Goal: Transaction & Acquisition: Obtain resource

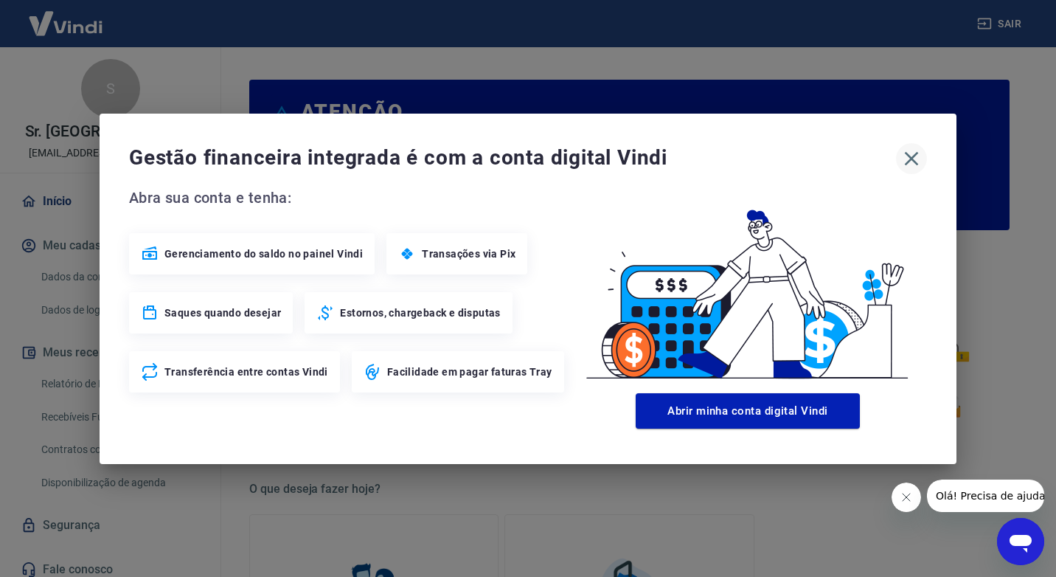
click at [909, 153] on icon "button" at bounding box center [912, 159] width 24 height 24
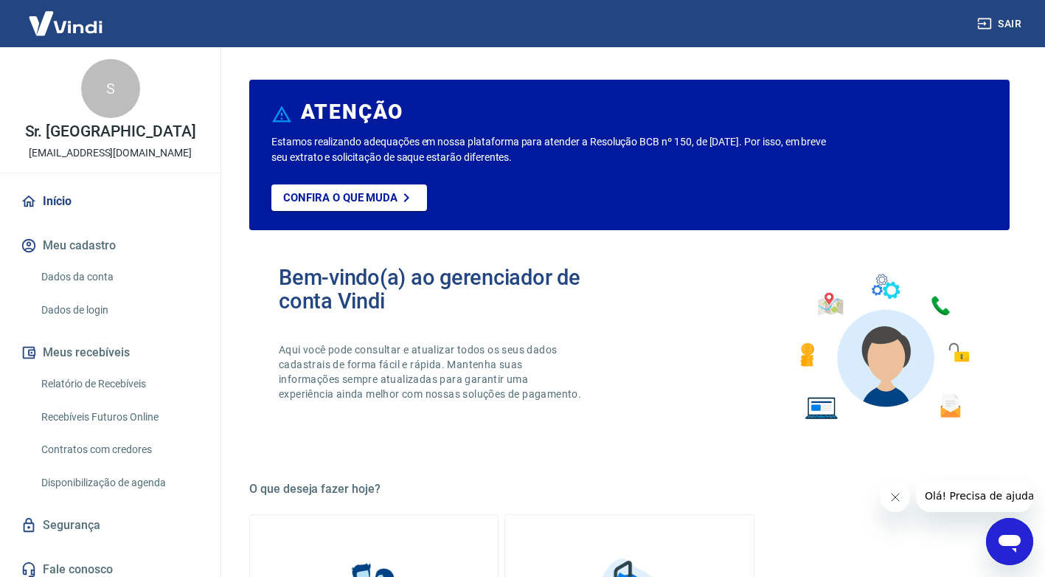
click at [96, 385] on link "Relatório de Recebíveis" at bounding box center [118, 384] width 167 height 30
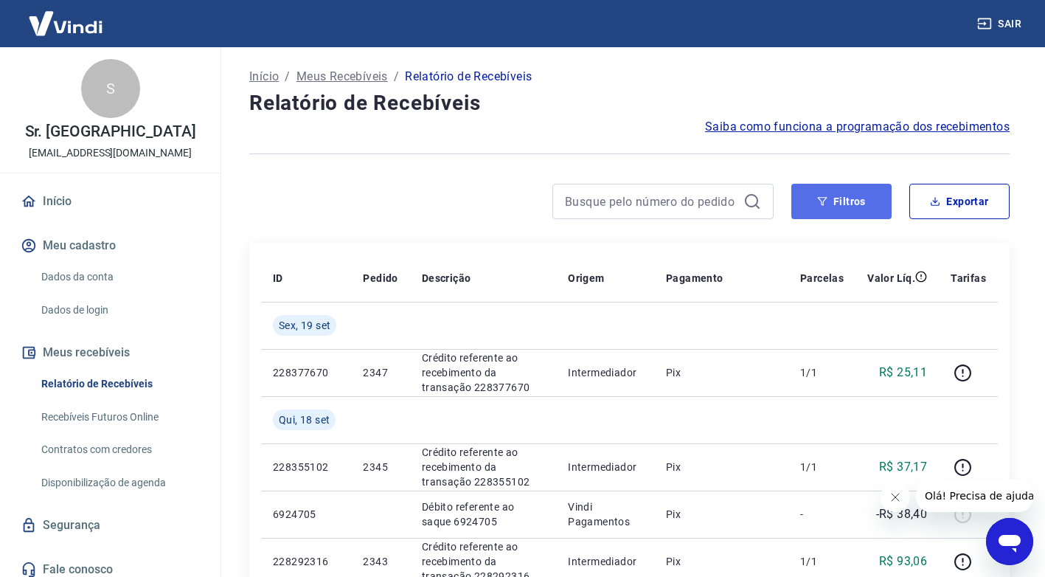
click at [847, 203] on button "Filtros" at bounding box center [842, 201] width 100 height 35
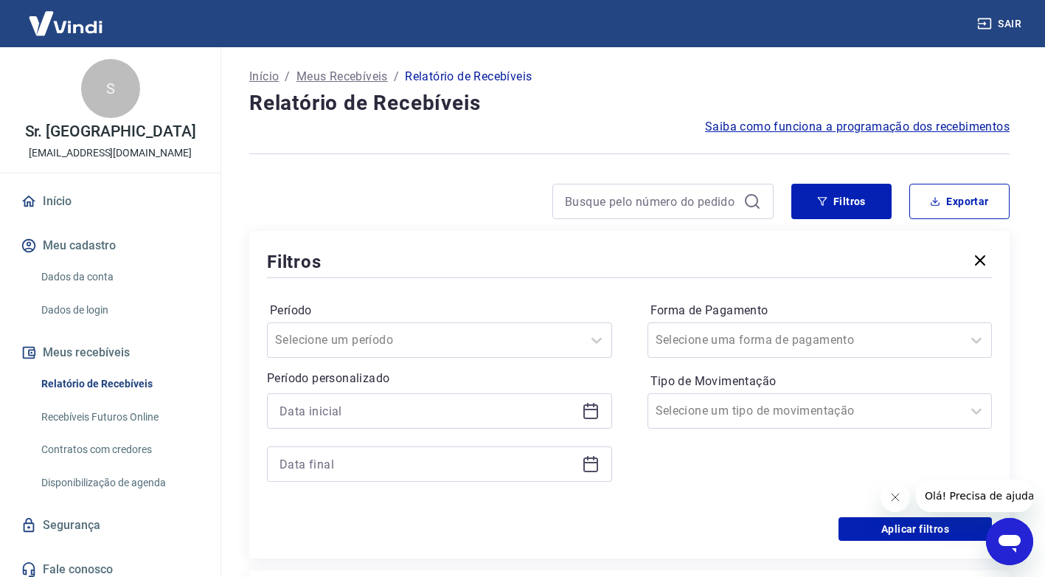
click at [590, 410] on icon at bounding box center [591, 409] width 15 height 1
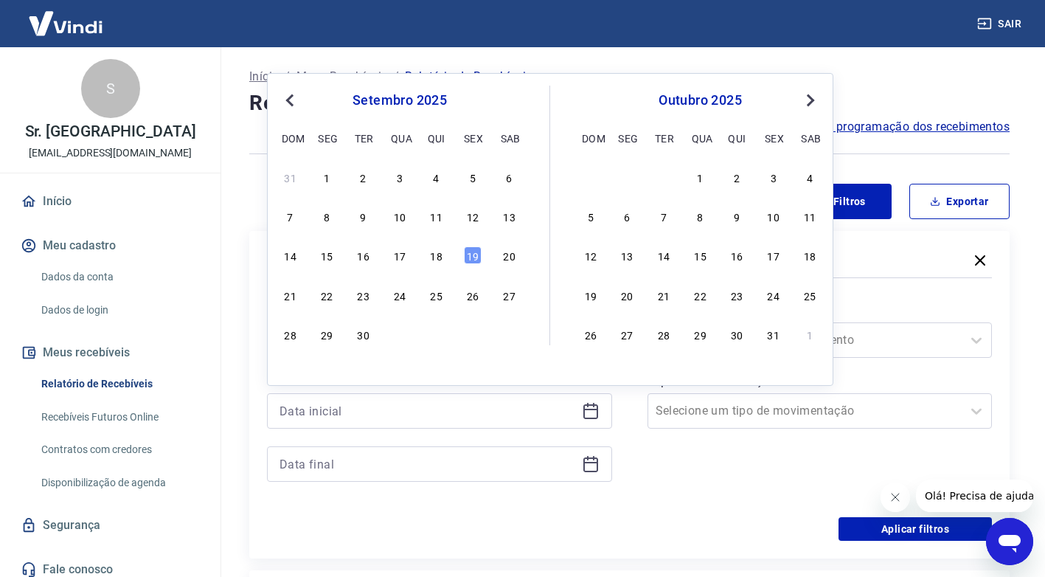
drag, startPoint x: 400, startPoint y: 250, endPoint x: 427, endPoint y: 259, distance: 28.7
click at [402, 252] on div "17" at bounding box center [400, 255] width 18 height 18
type input "[DATE]"
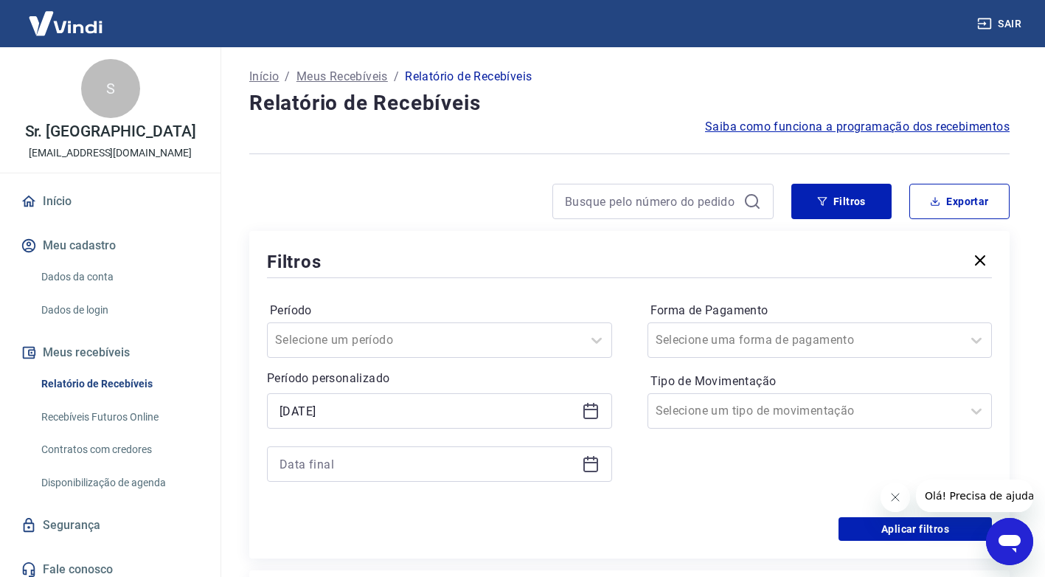
click at [590, 463] on icon at bounding box center [591, 462] width 15 height 1
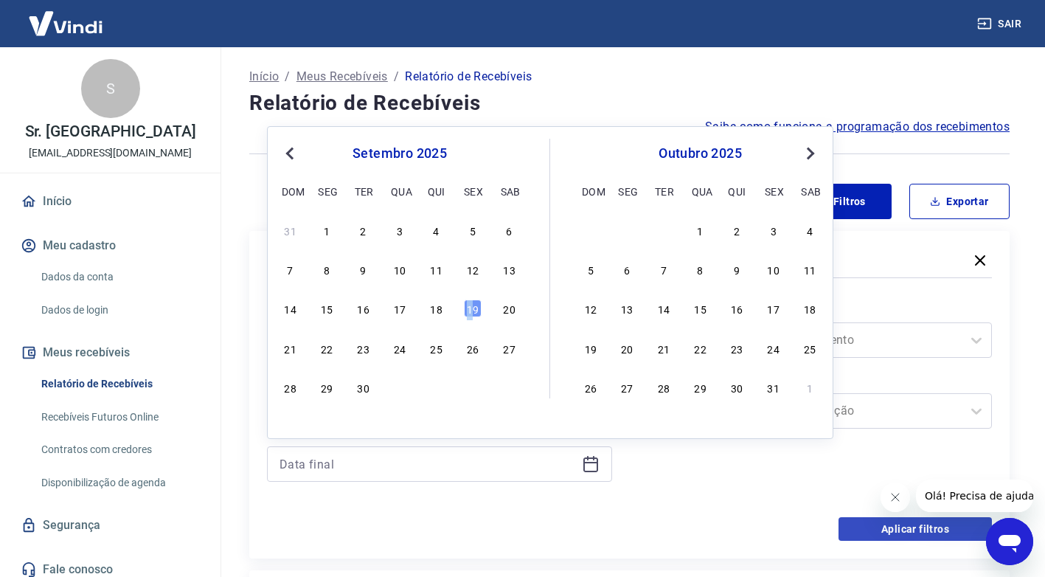
click at [471, 311] on div "19" at bounding box center [473, 309] width 18 height 18
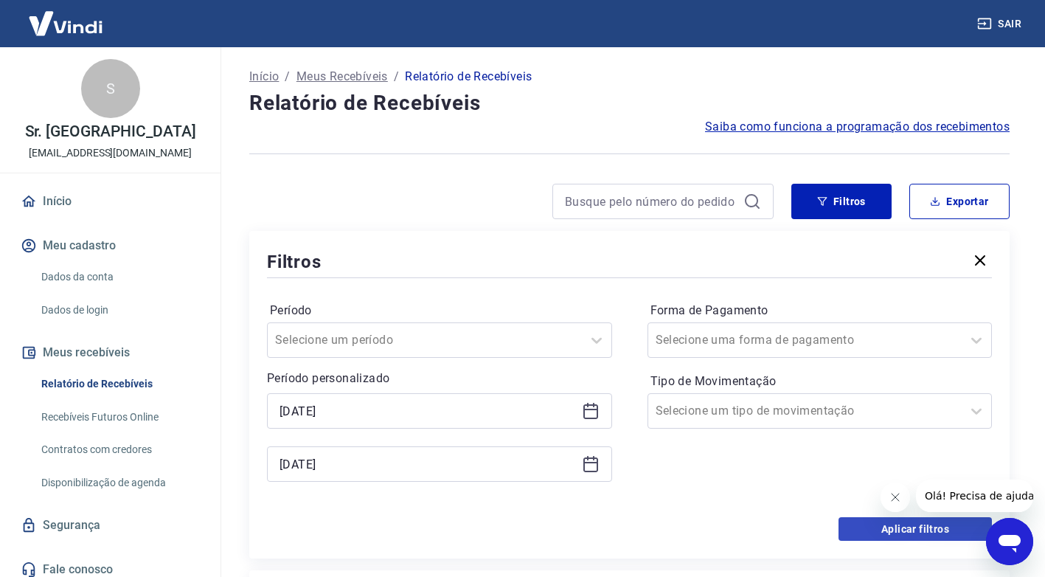
type input "[DATE]"
click at [924, 532] on button "Aplicar filtros" at bounding box center [915, 529] width 153 height 24
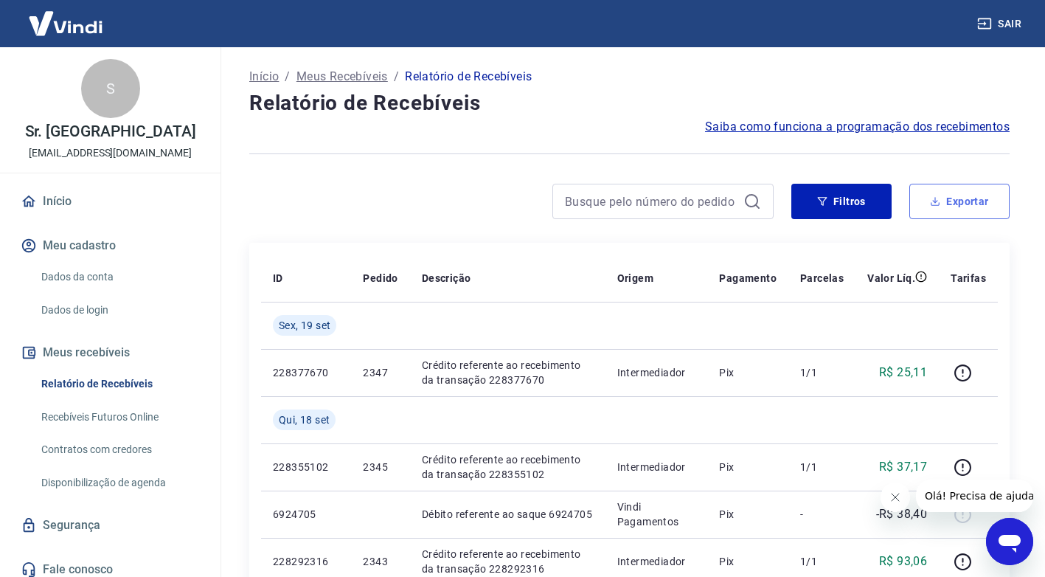
click at [961, 204] on button "Exportar" at bounding box center [960, 201] width 100 height 35
type input "[DATE]"
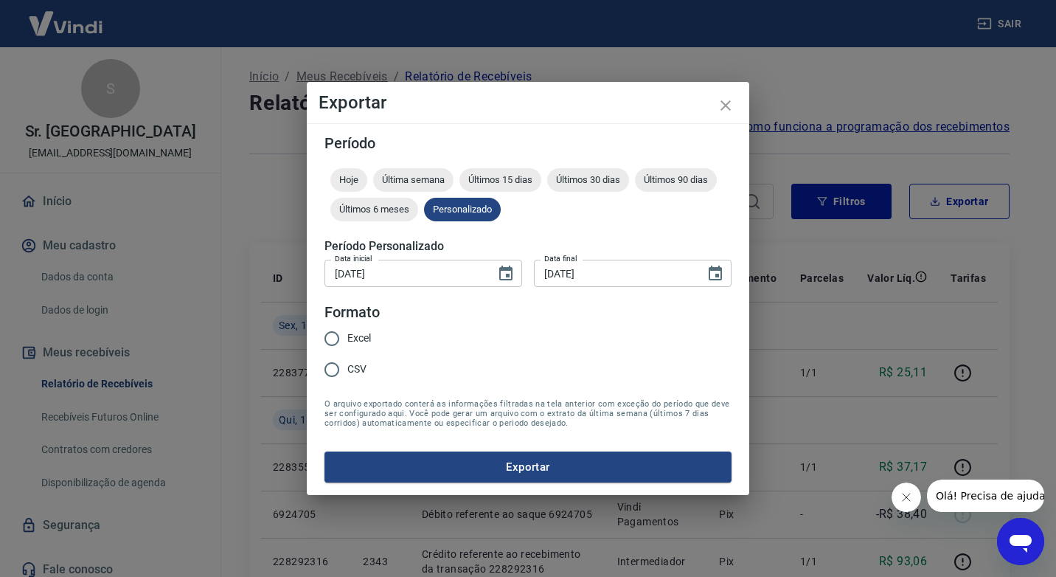
click at [331, 371] on input "CSV" at bounding box center [331, 369] width 31 height 31
radio input "true"
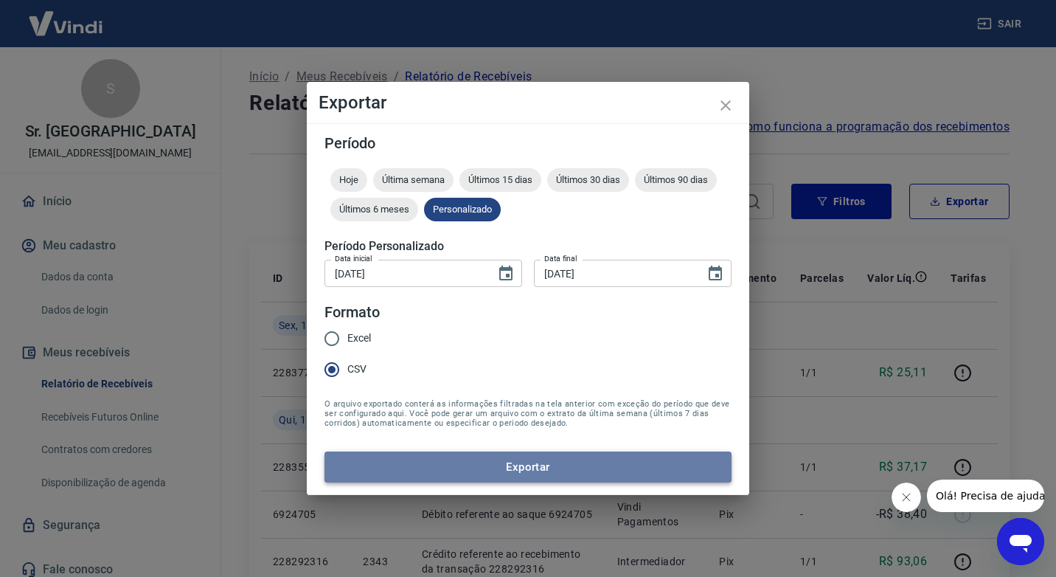
click at [457, 460] on button "Exportar" at bounding box center [528, 466] width 407 height 31
